Goal: Find specific page/section

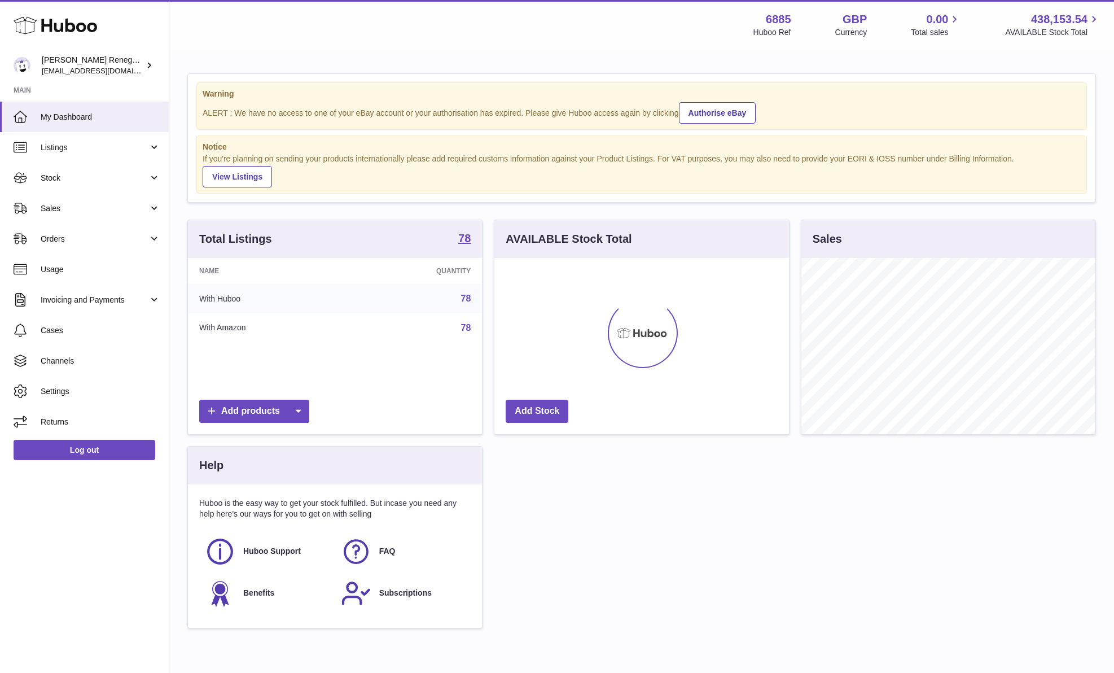
scroll to position [176, 295]
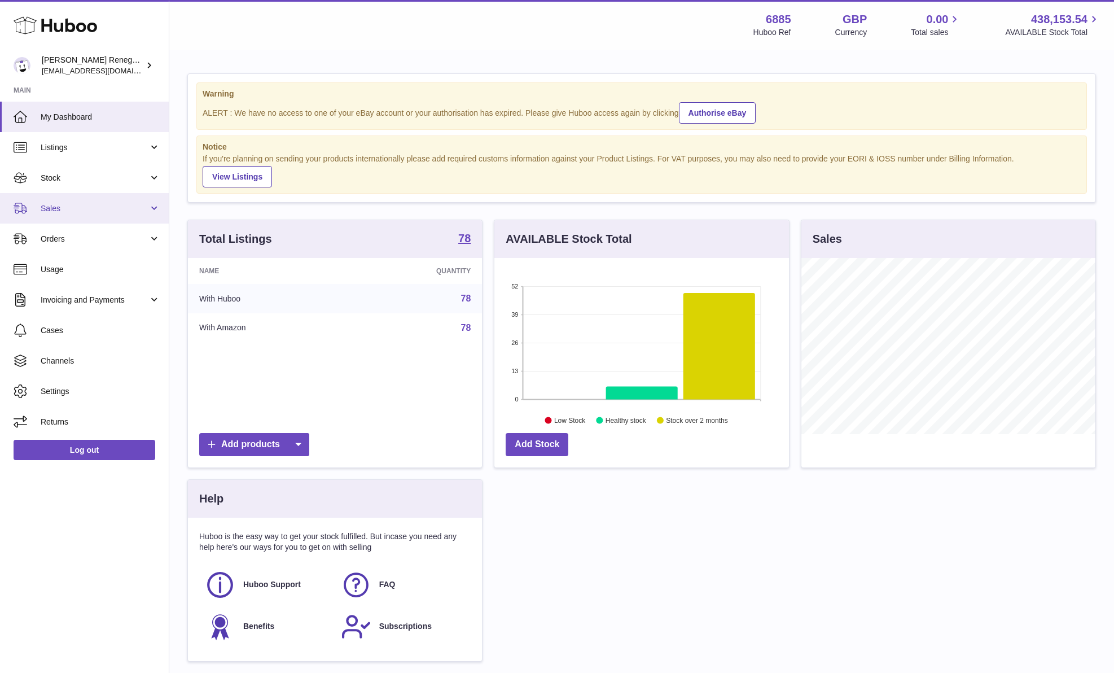
click at [106, 212] on span "Sales" at bounding box center [95, 208] width 108 height 11
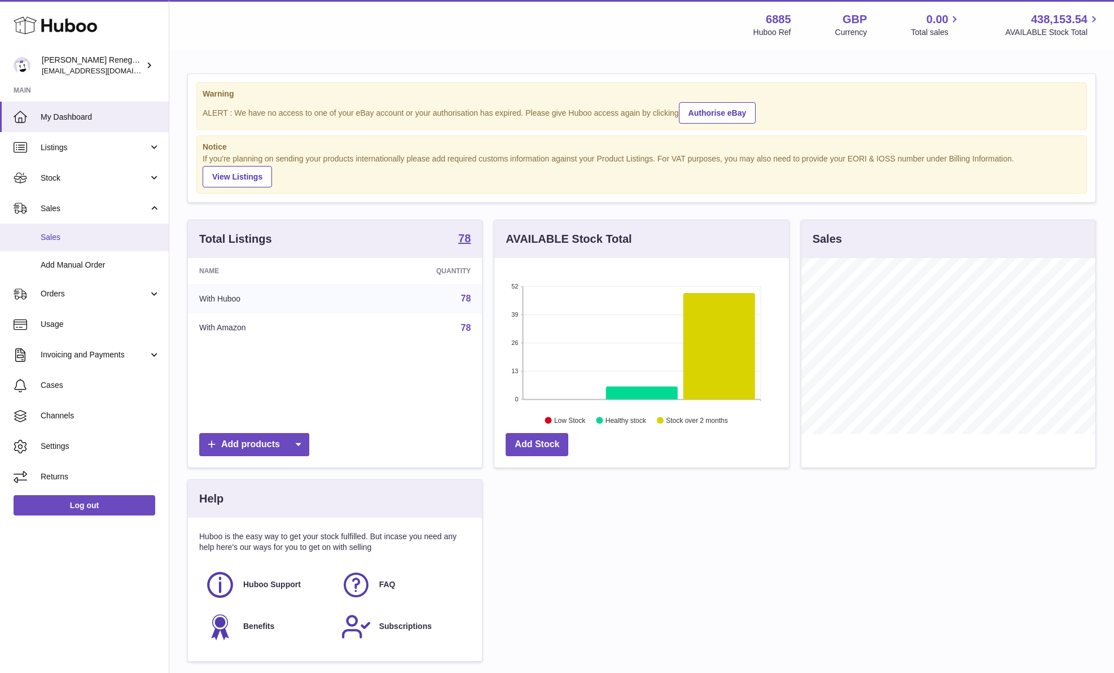
click at [96, 234] on span "Sales" at bounding box center [101, 237] width 120 height 11
